Goal: Obtain resource: Download file/media

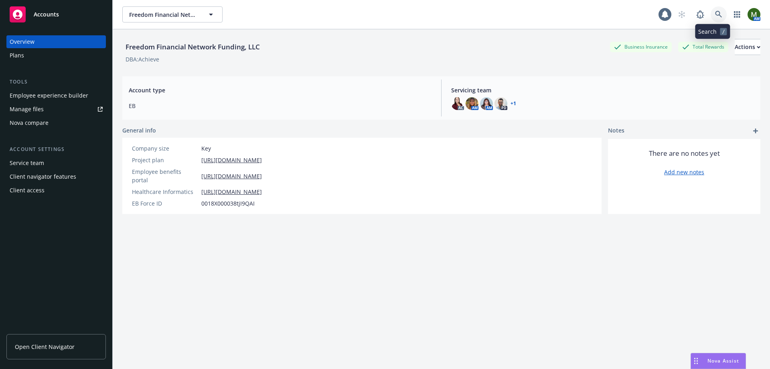
click at [717, 15] on link at bounding box center [719, 14] width 16 height 16
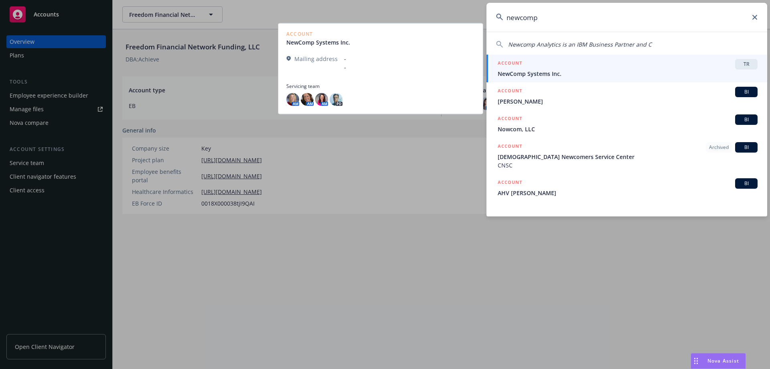
type input "newcomp"
click at [645, 60] on div "ACCOUNT TR" at bounding box center [628, 64] width 260 height 10
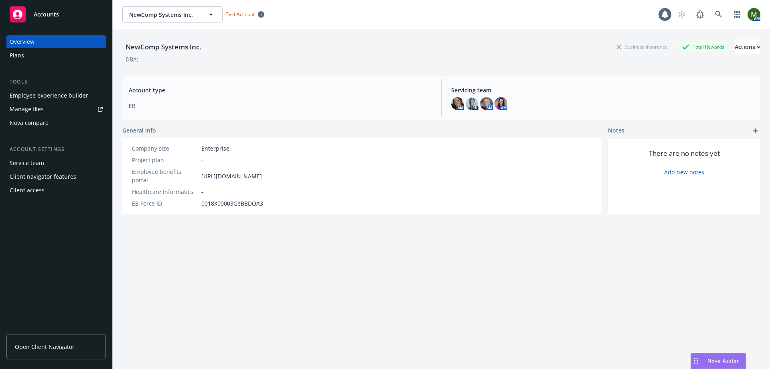
click at [64, 97] on div "Employee experience builder" at bounding box center [49, 95] width 79 height 13
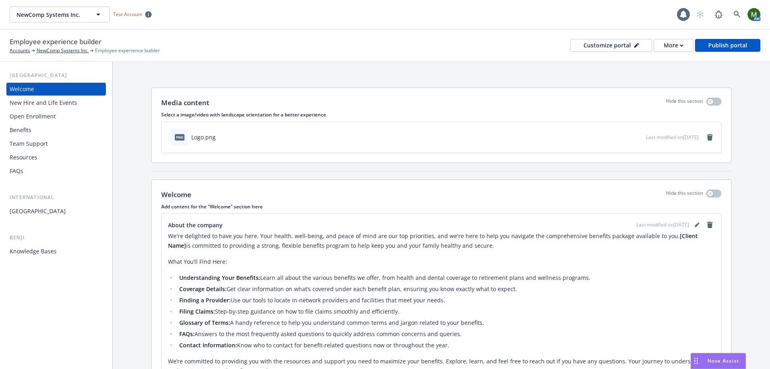
click at [65, 123] on div "Welcome New Hire and Life Events Open Enrollment Benefits Team Support Resource…" at bounding box center [55, 130] width 99 height 95
click at [65, 119] on div "Open Enrollment" at bounding box center [56, 116] width 93 height 13
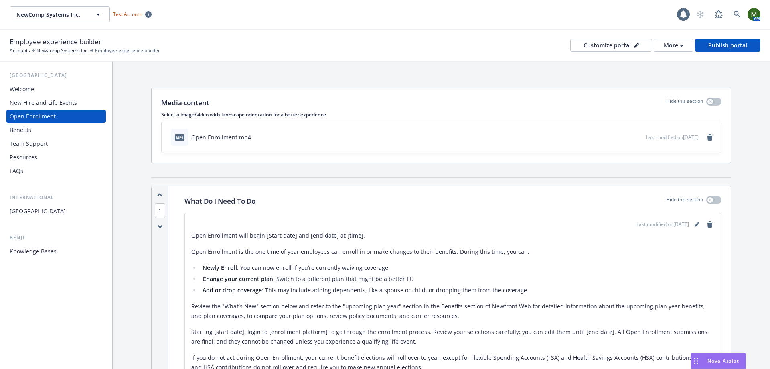
click at [55, 132] on div "Benefits" at bounding box center [56, 130] width 93 height 13
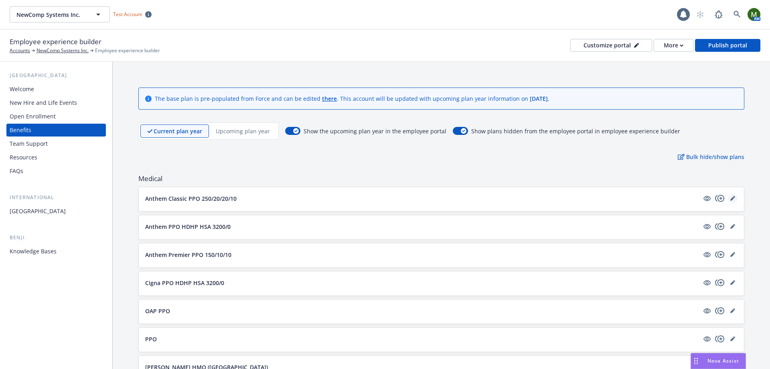
click at [728, 201] on link "editPencil" at bounding box center [733, 198] width 10 height 10
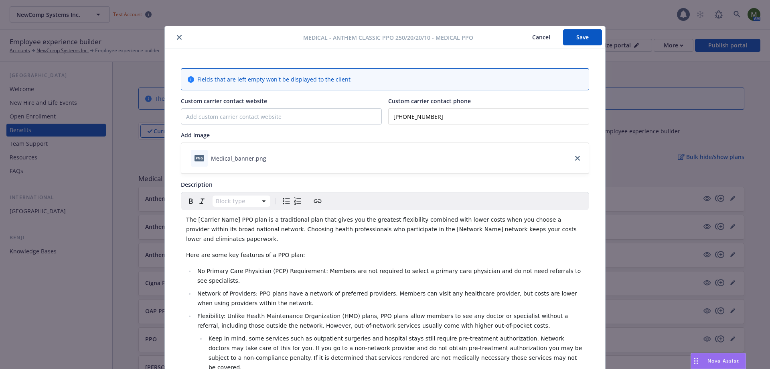
scroll to position [24, 0]
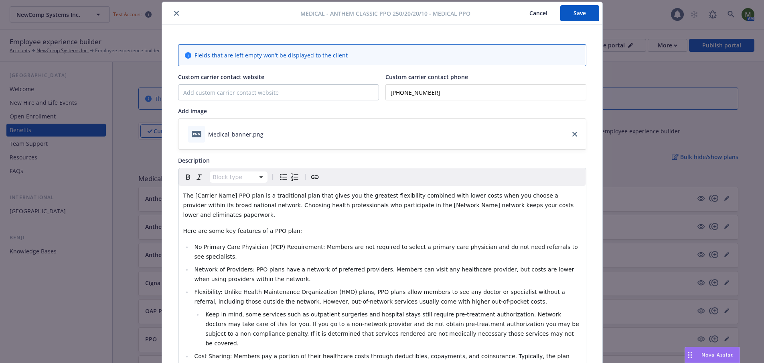
click at [174, 14] on icon "close" at bounding box center [176, 13] width 5 height 5
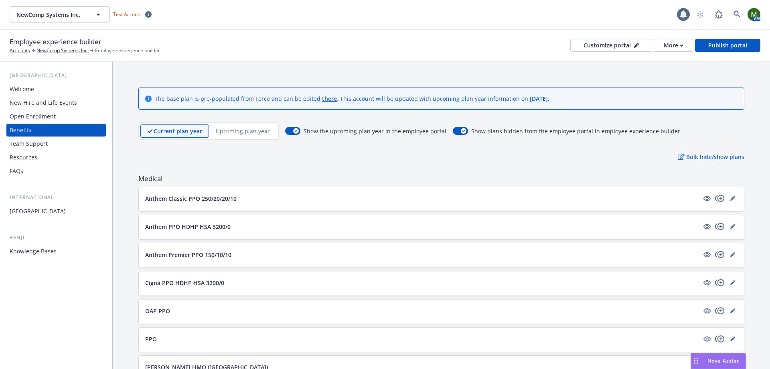
click at [235, 134] on p "Upcoming plan year" at bounding box center [243, 131] width 54 height 8
click at [177, 132] on p "Current plan year" at bounding box center [171, 131] width 48 height 8
click at [226, 125] on div "Upcoming plan year" at bounding box center [243, 130] width 68 height 13
click at [173, 132] on p "Current plan year" at bounding box center [171, 131] width 48 height 8
click at [45, 88] on div "Welcome" at bounding box center [56, 89] width 93 height 13
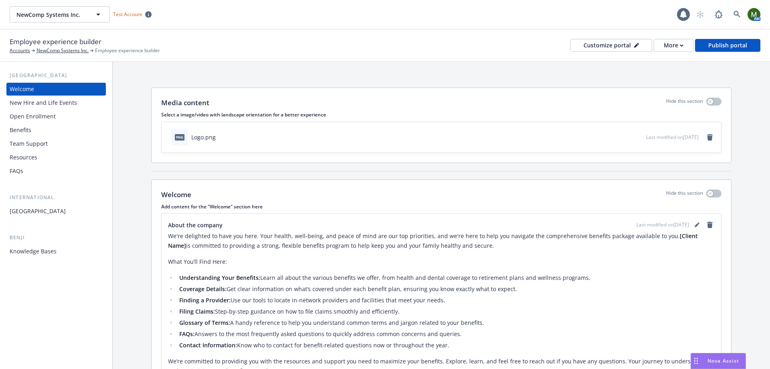
click at [52, 102] on div "New Hire and Life Events" at bounding box center [43, 102] width 67 height 13
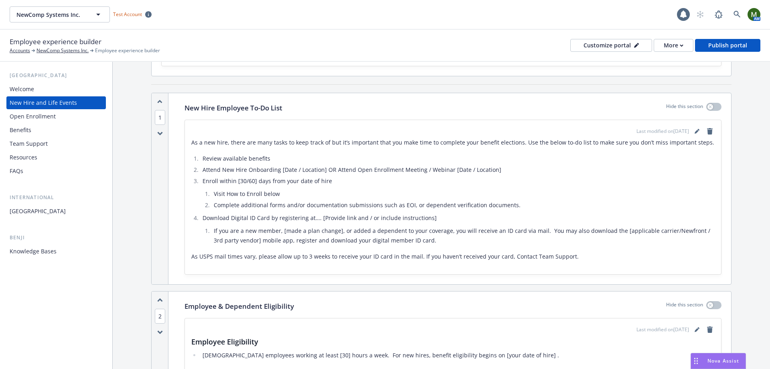
scroll to position [80, 0]
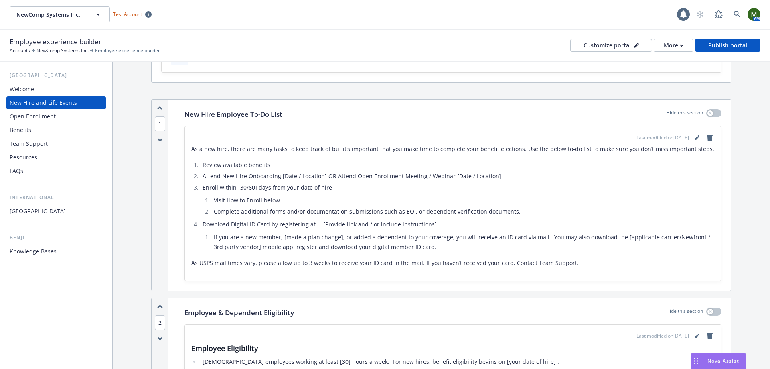
click at [53, 132] on div "Benefits" at bounding box center [56, 130] width 93 height 13
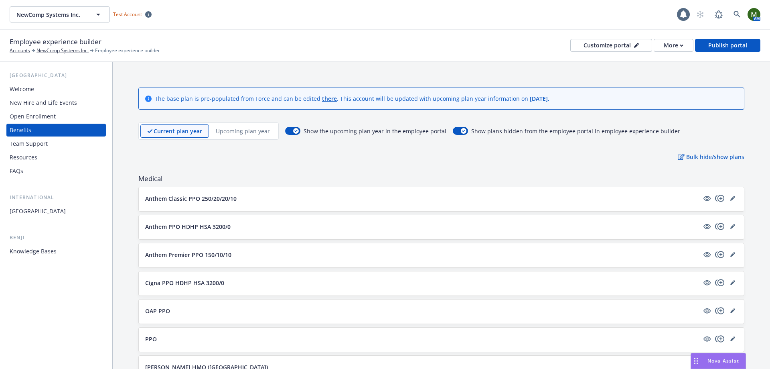
click at [229, 133] on p "Upcoming plan year" at bounding box center [243, 131] width 54 height 8
click at [167, 130] on p "Current plan year" at bounding box center [171, 131] width 48 height 8
click at [252, 130] on p "Upcoming plan year" at bounding box center [243, 131] width 54 height 8
click at [704, 197] on icon "visible" at bounding box center [707, 198] width 7 height 5
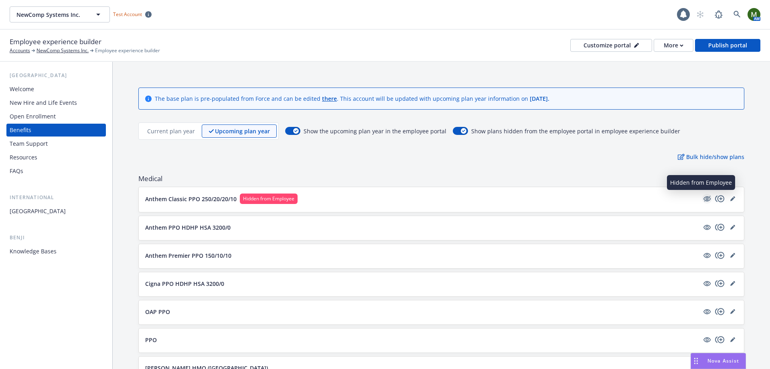
click at [704, 197] on icon "hidden" at bounding box center [707, 199] width 10 height 10
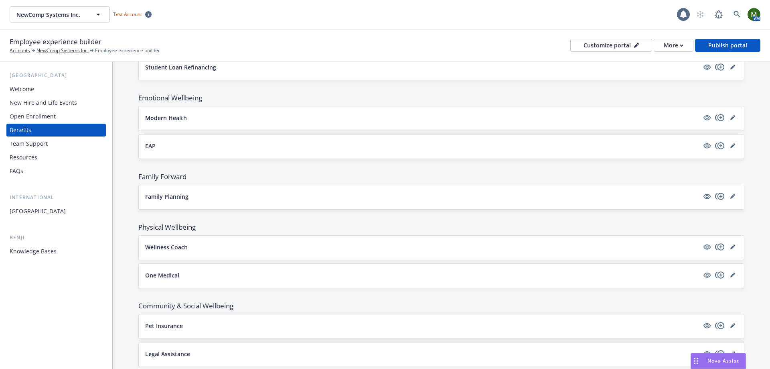
scroll to position [1267, 0]
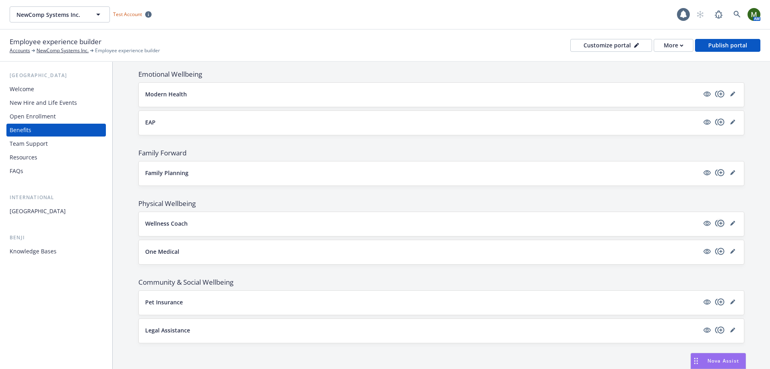
click at [715, 224] on icon "copyPlus" at bounding box center [720, 223] width 10 height 10
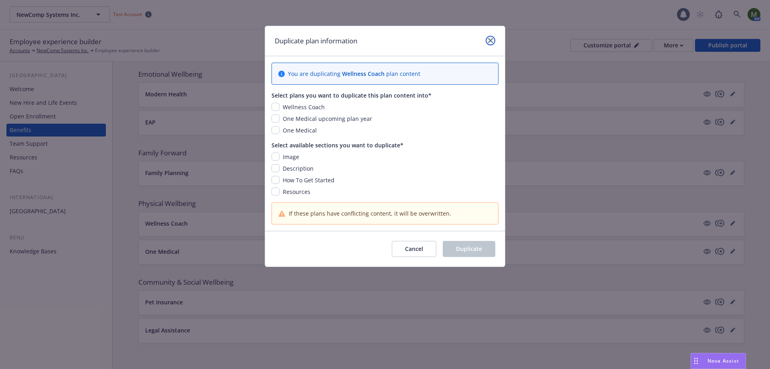
click at [489, 40] on icon "close" at bounding box center [490, 40] width 5 height 5
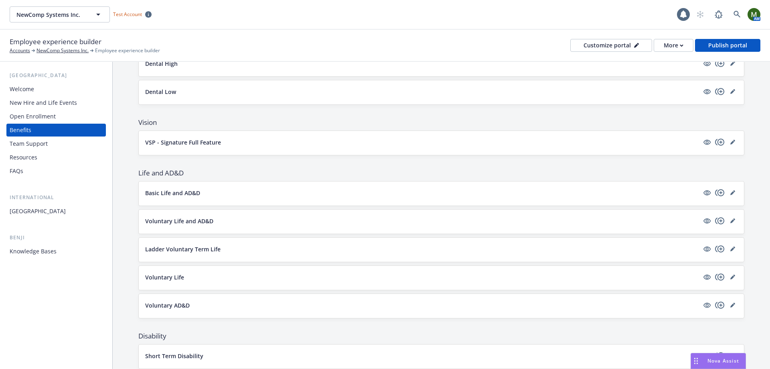
scroll to position [0, 0]
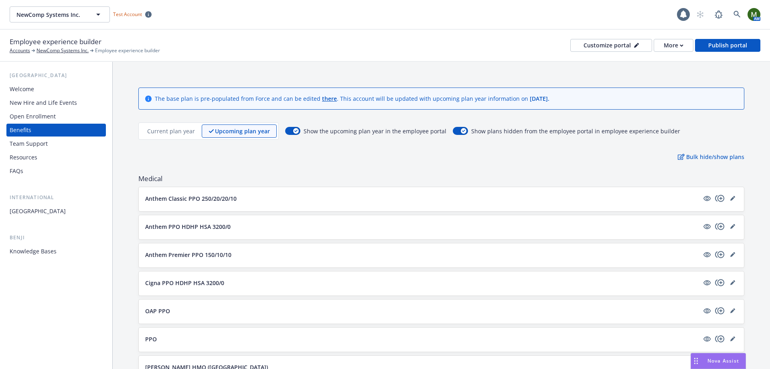
click at [177, 133] on p "Current plan year" at bounding box center [171, 131] width 48 height 8
click at [715, 198] on icon "copyPlus" at bounding box center [720, 198] width 10 height 10
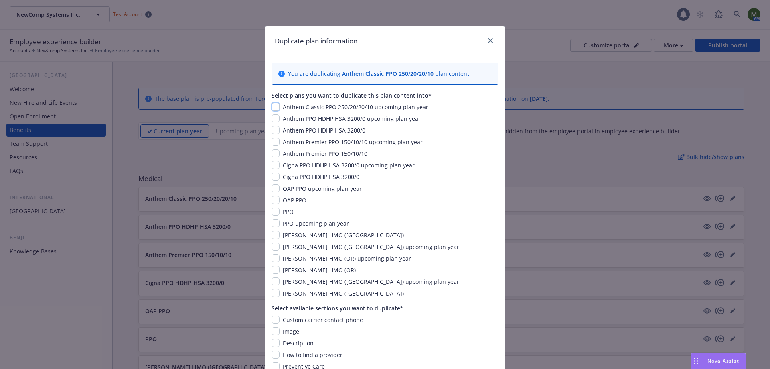
click at [276, 106] on input "checkbox" at bounding box center [276, 107] width 8 height 8
checkbox input "true"
click at [492, 41] on link "close" at bounding box center [491, 41] width 10 height 10
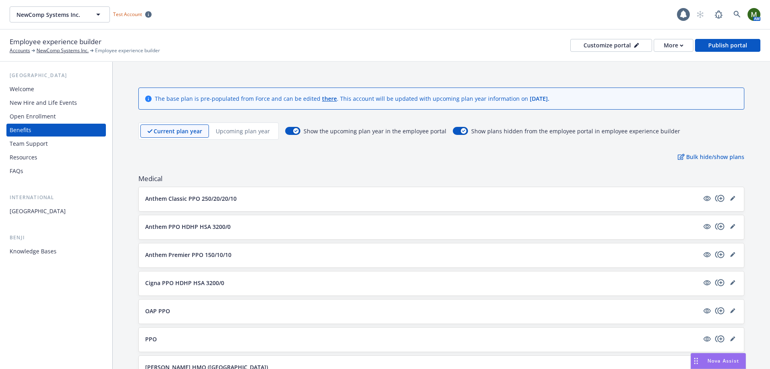
click at [65, 117] on div "Open Enrollment" at bounding box center [56, 116] width 93 height 13
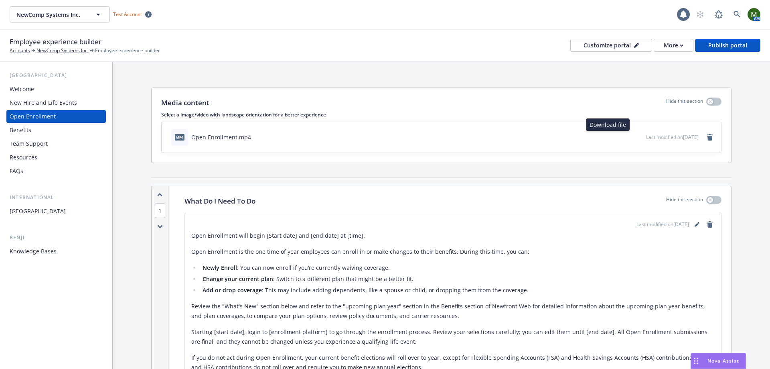
click at [622, 136] on icon "download file" at bounding box center [625, 136] width 6 height 6
click at [55, 133] on div "Benefits" at bounding box center [56, 130] width 93 height 13
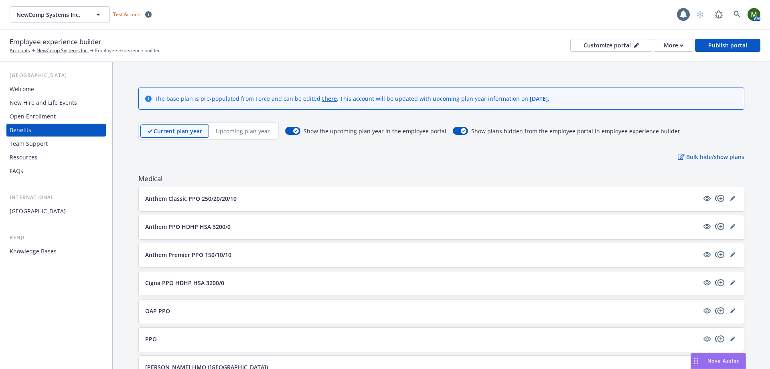
click at [246, 179] on span "Medical" at bounding box center [441, 179] width 606 height 10
click at [43, 99] on div "New Hire and Life Events" at bounding box center [43, 102] width 67 height 13
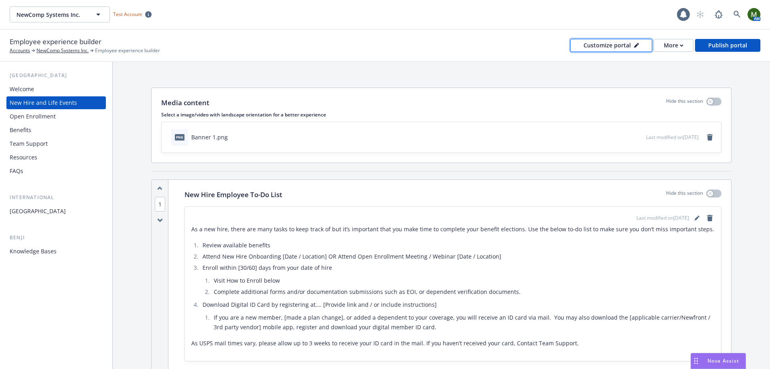
click at [598, 44] on div "Customize portal" at bounding box center [611, 45] width 55 height 12
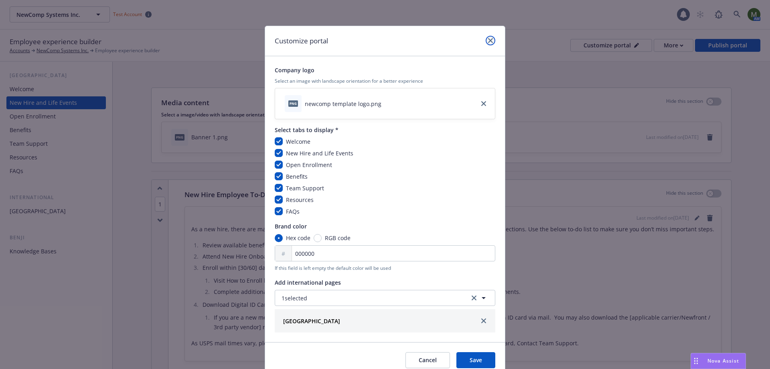
click at [489, 41] on icon "close" at bounding box center [490, 40] width 5 height 5
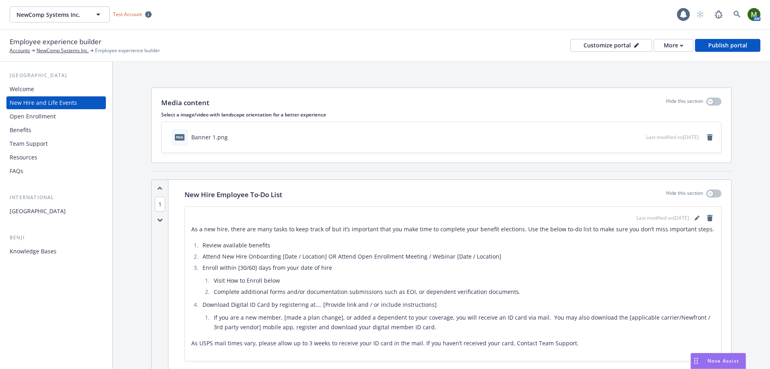
click at [488, 46] on div "Employee experience builder Accounts NewComp Systems Inc. Employee experience b…" at bounding box center [385, 46] width 751 height 18
